Goal: Check status: Check status

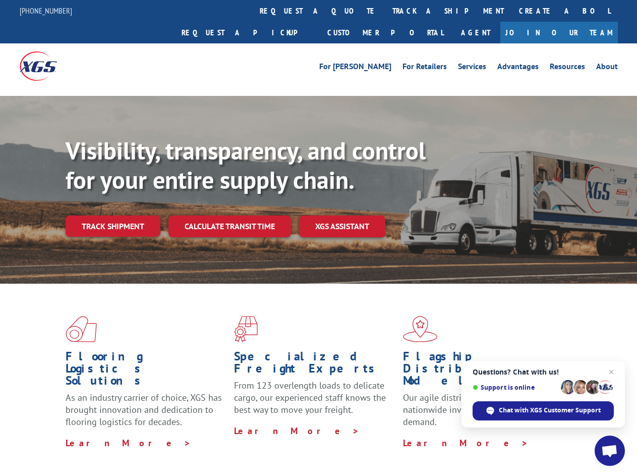
click at [318, 238] on div "Visibility, transparency, and control for your entire supply chain. Track shipm…" at bounding box center [351, 206] width 571 height 141
click at [385, 11] on link "track a shipment" at bounding box center [448, 11] width 127 height 22
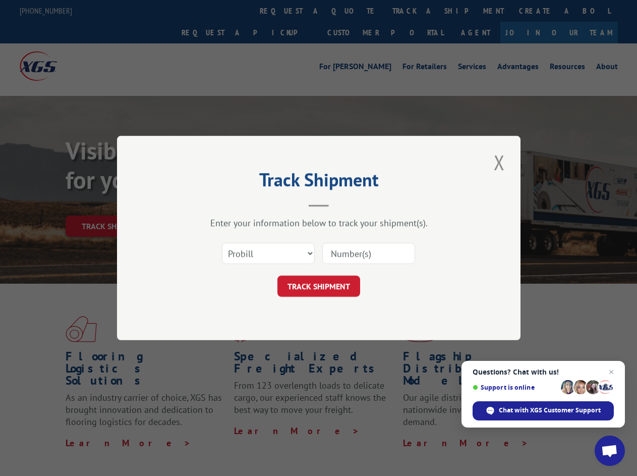
click at [352, 11] on div "Track Shipment Enter your information below to track your shipment(s). Select c…" at bounding box center [318, 238] width 637 height 476
click at [415, 11] on div "Track Shipment Enter your information below to track your shipment(s). Select c…" at bounding box center [318, 238] width 637 height 476
click at [112, 204] on div "Track Shipment Enter your information below to track your shipment(s). Select c…" at bounding box center [318, 238] width 637 height 476
click at [229, 204] on header "Track Shipment" at bounding box center [318, 190] width 303 height 34
click at [342, 204] on header "Track Shipment" at bounding box center [318, 190] width 303 height 34
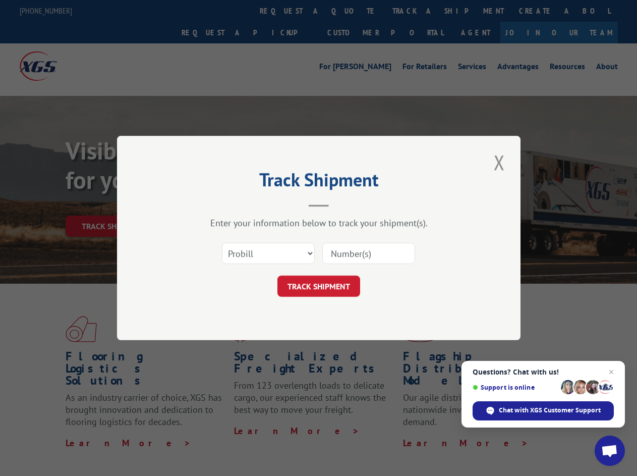
click at [610, 450] on span "Open chat" at bounding box center [609, 451] width 17 height 14
